Goal: Check status: Check status

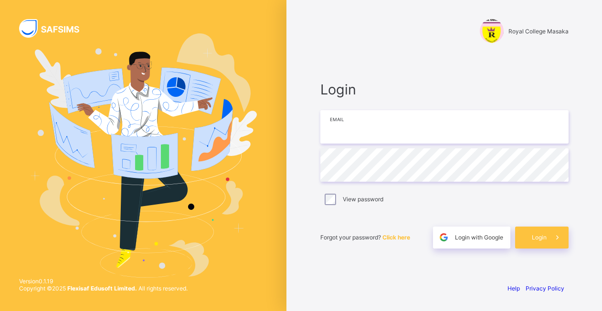
type input "**********"
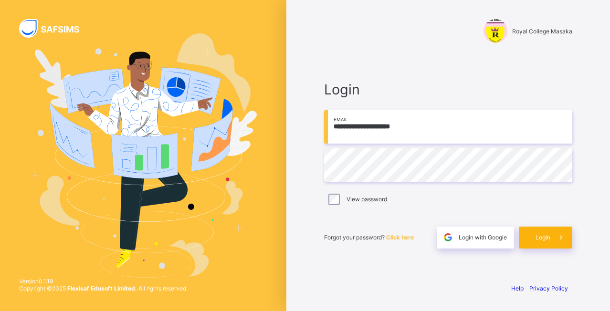
click at [531, 241] on div "Login" at bounding box center [545, 238] width 53 height 22
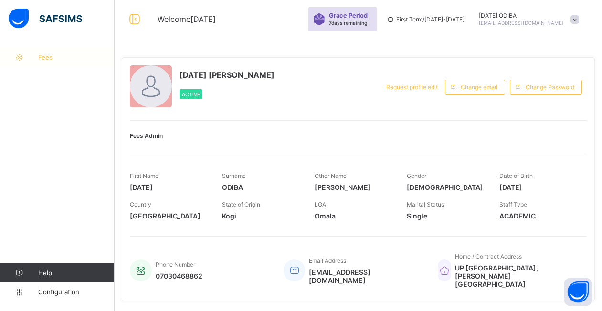
click at [48, 59] on span "Fees" at bounding box center [76, 57] width 76 height 8
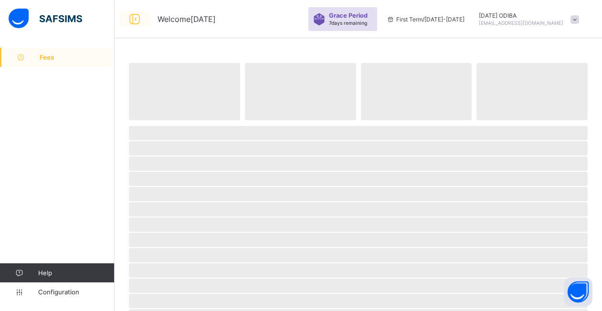
click at [136, 20] on icon at bounding box center [134, 19] width 16 height 14
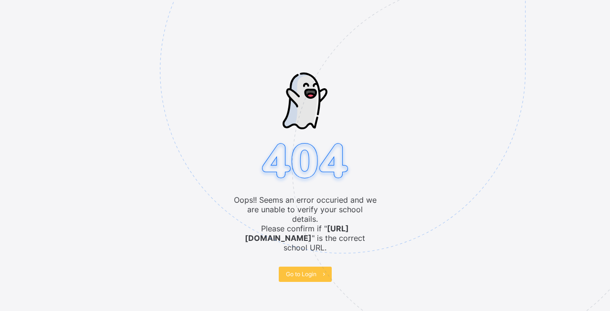
click at [84, 154] on div "Oops!! Seems an error occuried and we are unable to verify your school details.…" at bounding box center [305, 155] width 610 height 311
click at [305, 271] on span "Go to Login" at bounding box center [301, 274] width 31 height 7
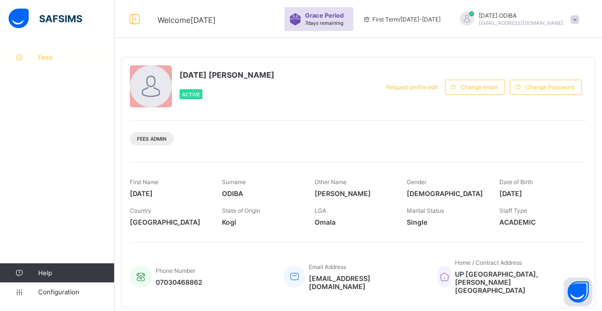
click at [51, 59] on span "Fees" at bounding box center [76, 57] width 76 height 8
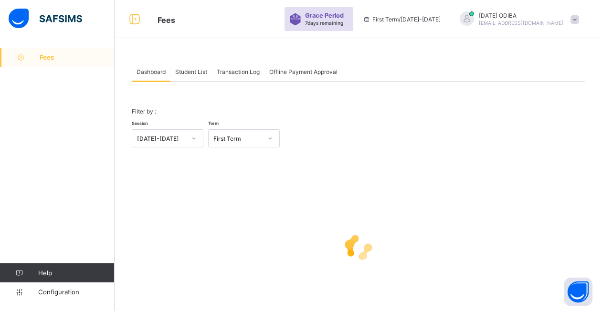
click at [190, 76] on div "Student List" at bounding box center [191, 71] width 42 height 19
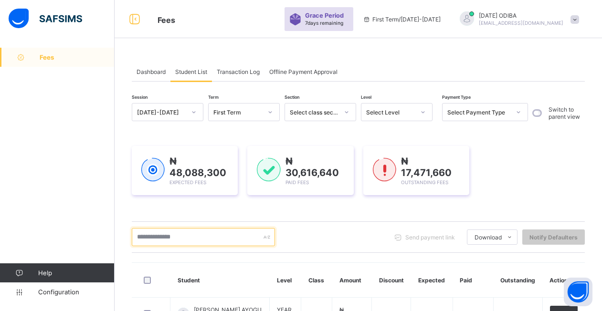
click at [200, 240] on input "text" at bounding box center [203, 237] width 143 height 18
click at [168, 235] on input "text" at bounding box center [203, 237] width 143 height 18
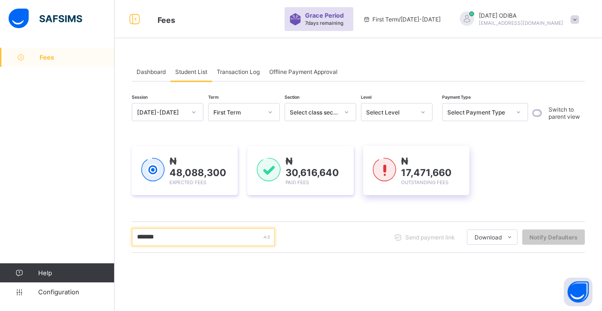
type input "*******"
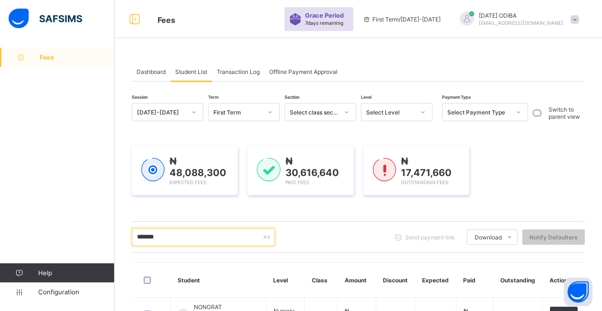
scroll to position [76, 0]
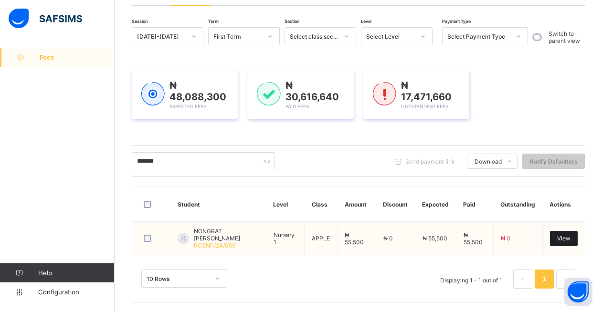
click at [565, 237] on span "View" at bounding box center [563, 238] width 13 height 7
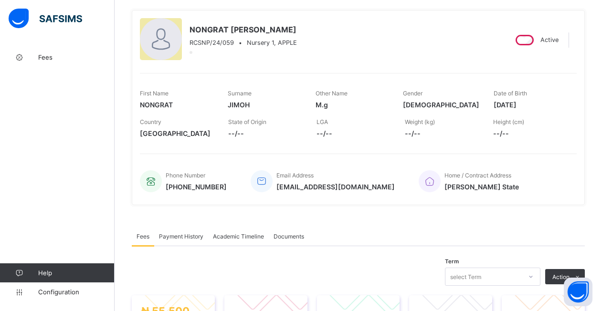
click at [175, 236] on span "Payment History" at bounding box center [181, 236] width 44 height 7
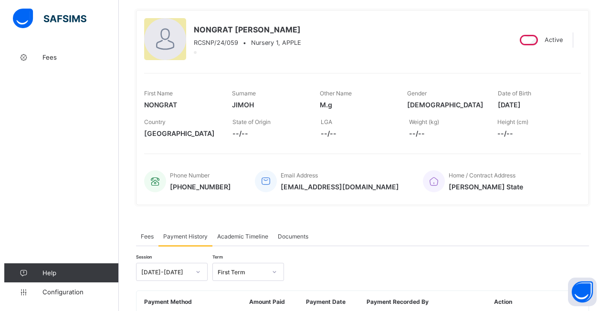
scroll to position [143, 0]
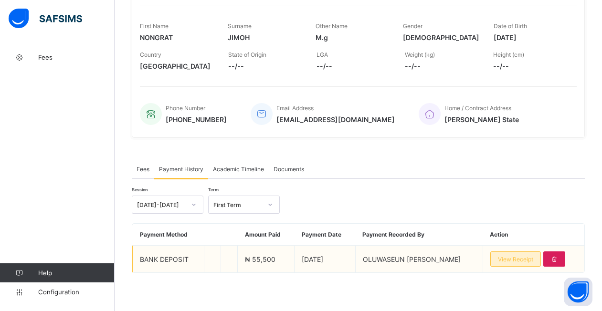
click at [515, 262] on span "View Receipt" at bounding box center [515, 259] width 35 height 7
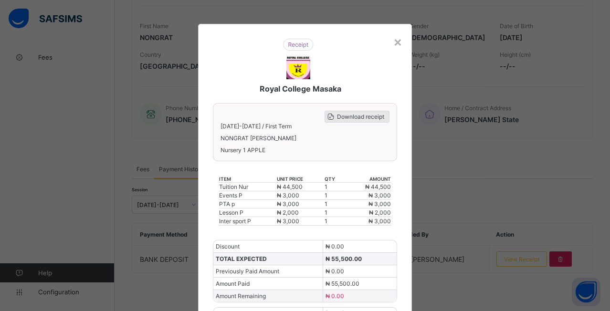
click at [343, 117] on span "Download receipt" at bounding box center [360, 116] width 47 height 7
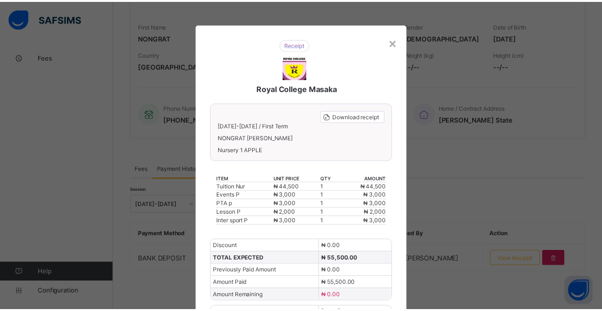
scroll to position [141, 0]
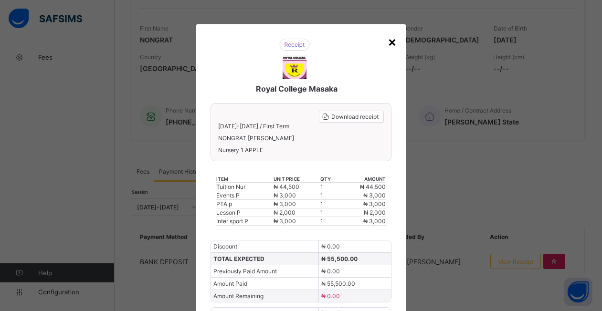
click at [391, 40] on div "×" at bounding box center [392, 41] width 9 height 16
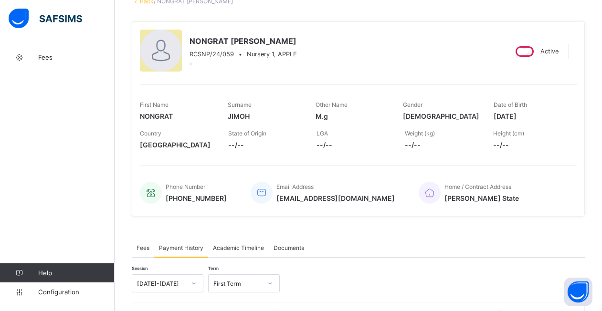
scroll to position [0, 0]
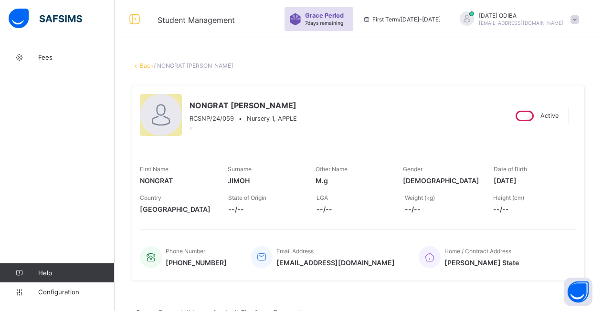
click at [145, 64] on link "Back" at bounding box center [147, 65] width 14 height 7
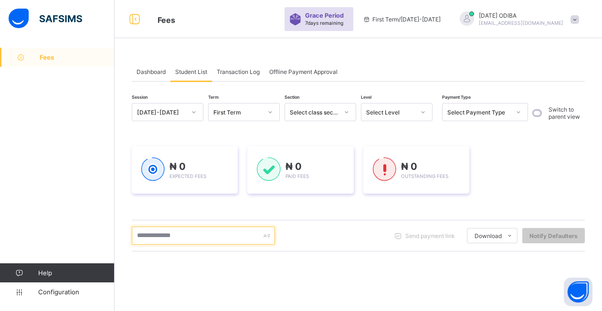
click at [175, 238] on input "text" at bounding box center [203, 236] width 143 height 18
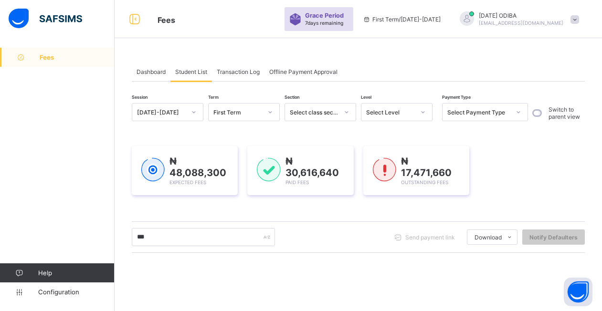
click at [165, 136] on div "₦ 48,088,300 Expected Fees ₦ 30,616,640 Paid Fees ₦ 17,471,660 Outstanding Fees" at bounding box center [358, 171] width 453 height 78
click at [342, 58] on div "Dashboard Student List Transaction Log Offline Payment Approval Student List Mo…" at bounding box center [358, 252] width 487 height 409
click at [229, 228] on input "***" at bounding box center [203, 237] width 143 height 18
click at [211, 228] on input "***" at bounding box center [203, 237] width 143 height 18
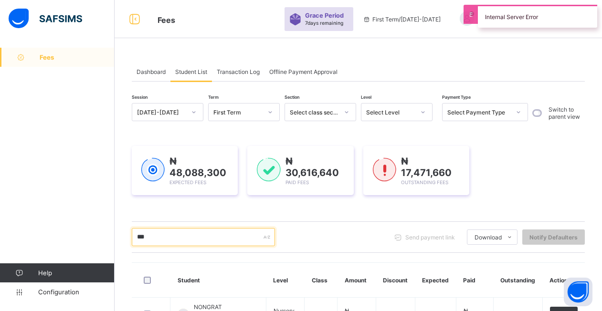
scroll to position [76, 0]
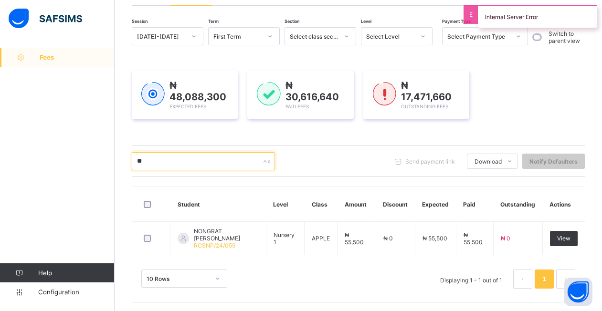
type input "*"
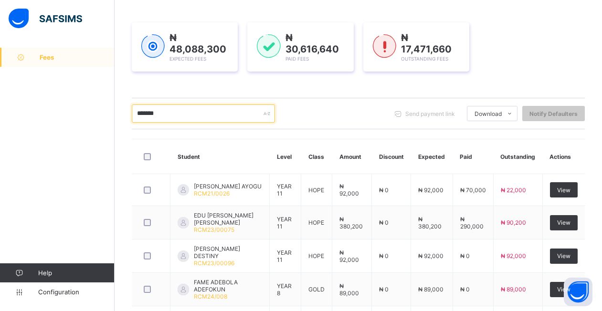
scroll to position [122, 0]
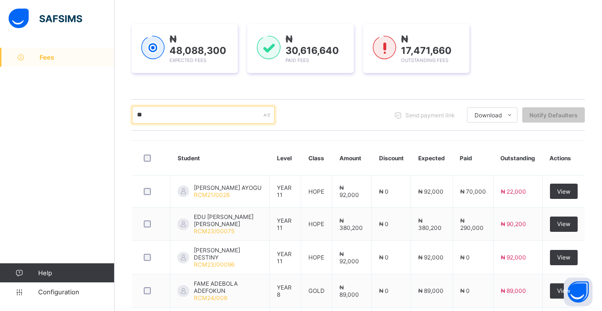
type input "*"
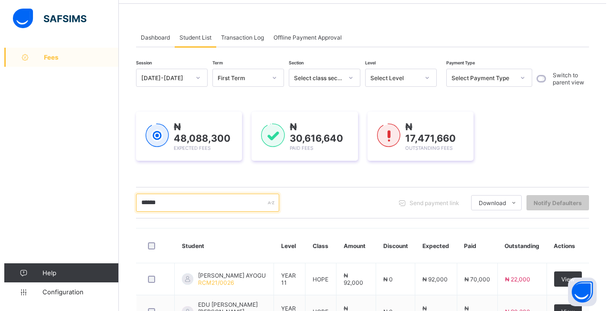
scroll to position [0, 0]
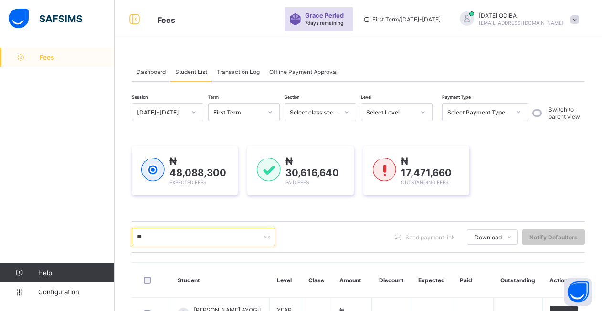
type input "*"
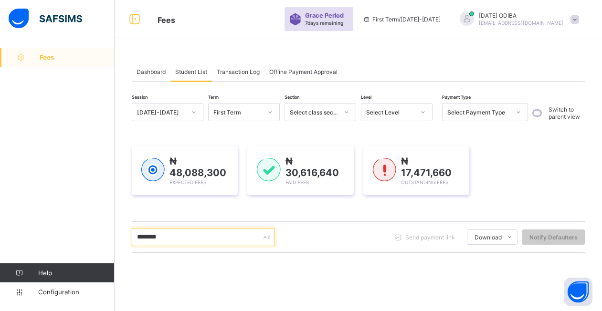
type input "********"
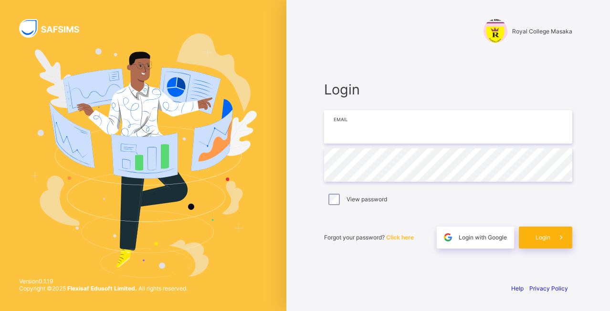
type input "**********"
click at [550, 237] on span at bounding box center [561, 238] width 22 height 22
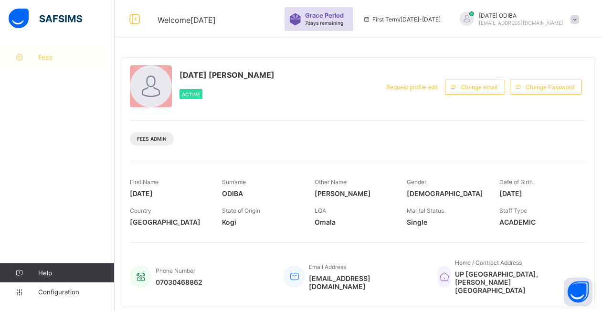
click at [42, 59] on span "Fees" at bounding box center [76, 57] width 76 height 8
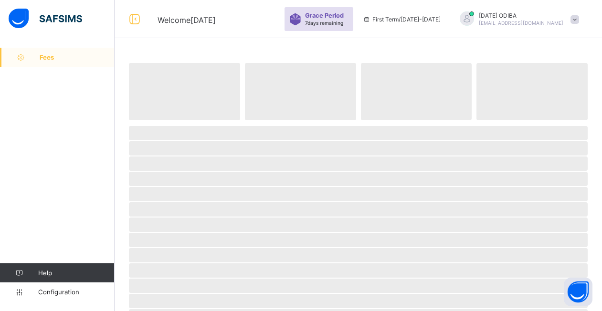
click at [39, 56] on icon at bounding box center [20, 57] width 38 height 7
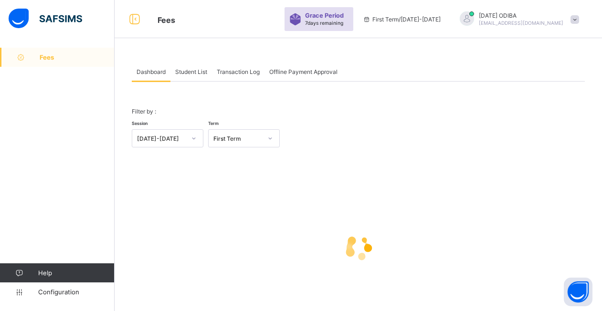
click at [39, 56] on icon at bounding box center [20, 57] width 38 height 7
click at [197, 70] on span "Student List" at bounding box center [191, 71] width 32 height 7
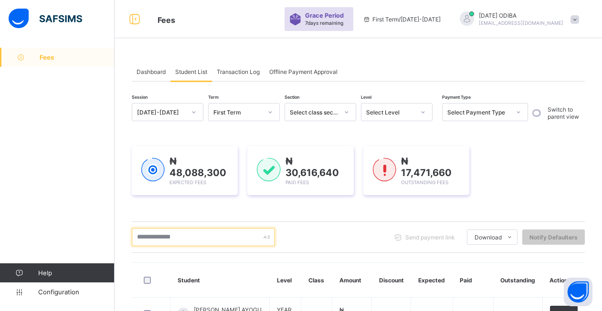
click at [191, 238] on input "text" at bounding box center [203, 237] width 143 height 18
click at [170, 238] on input "text" at bounding box center [203, 237] width 143 height 18
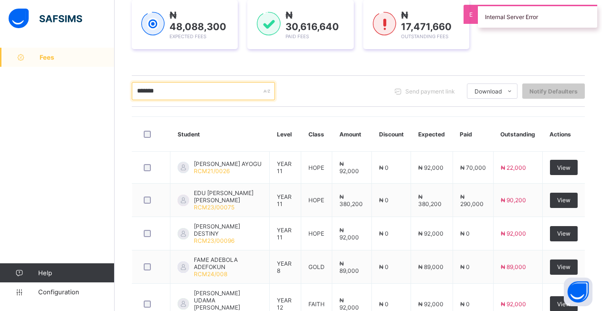
scroll to position [221, 0]
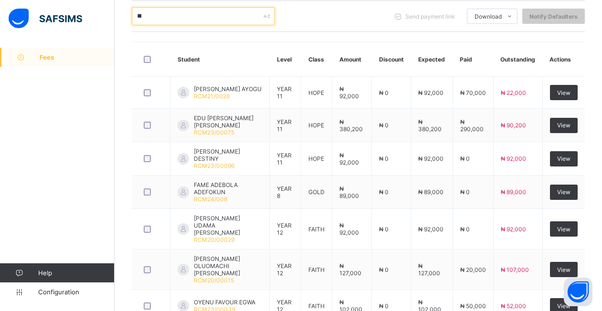
type input "*"
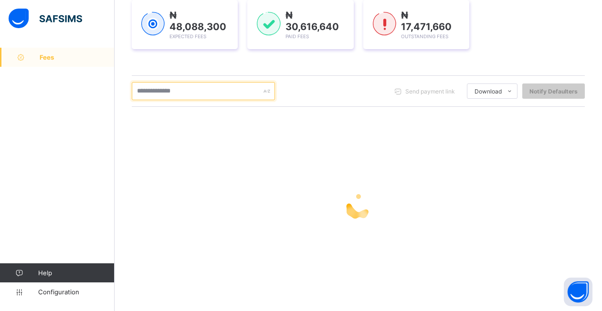
scroll to position [146, 0]
type input "***"
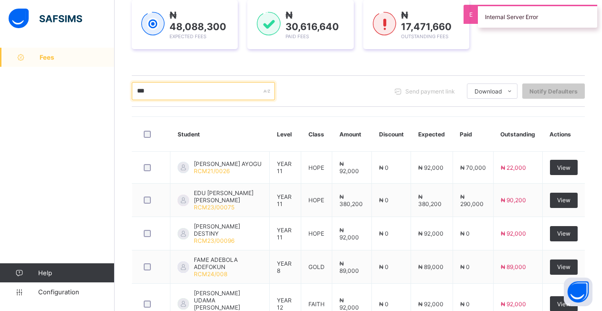
scroll to position [221, 0]
